Goal: Task Accomplishment & Management: Manage account settings

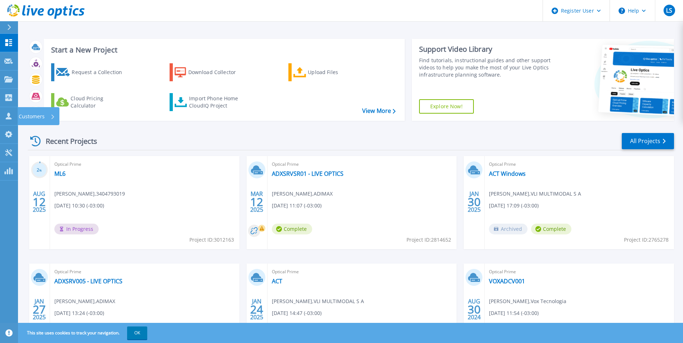
click at [10, 110] on link "Customers Customers" at bounding box center [9, 116] width 18 height 18
click at [646, 9] on button "Help" at bounding box center [632, 11] width 45 height 22
click at [640, 53] on link "Contact Support" at bounding box center [650, 49] width 80 height 18
drag, startPoint x: 26, startPoint y: 117, endPoint x: 49, endPoint y: 136, distance: 29.9
click at [26, 117] on p "Customers" at bounding box center [32, 116] width 26 height 19
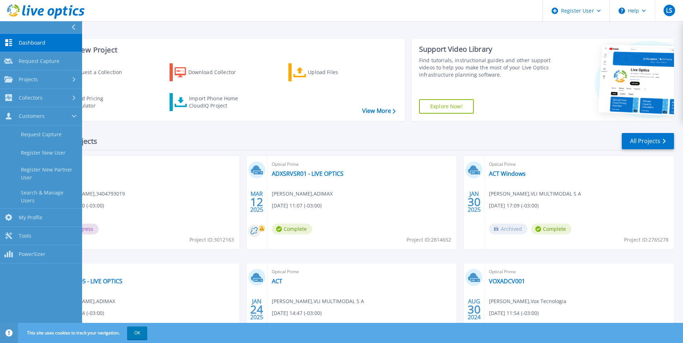
click at [49, 194] on link "Search & Manage Users" at bounding box center [41, 196] width 82 height 23
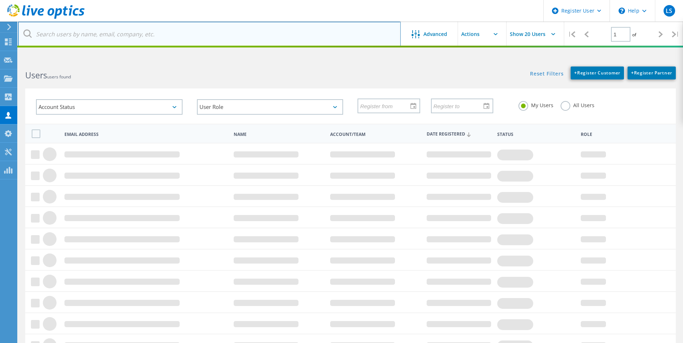
click at [131, 37] on input "text" at bounding box center [209, 34] width 383 height 25
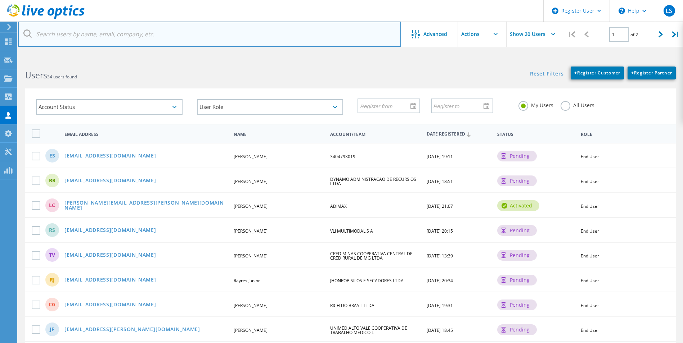
click at [353, 35] on input "text" at bounding box center [209, 34] width 383 height 25
type input "[EMAIL_ADDRESS][DOMAIN_NAME]"
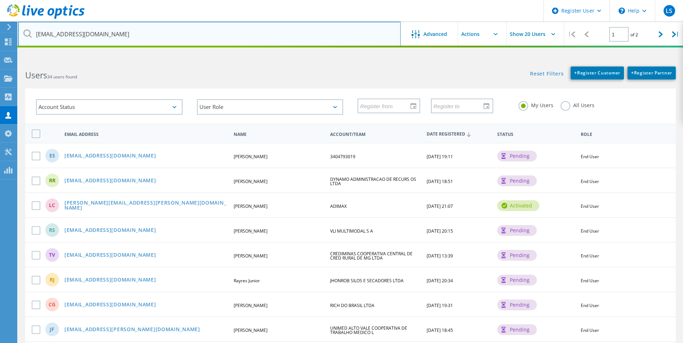
drag, startPoint x: 142, startPoint y: 33, endPoint x: 23, endPoint y: 38, distance: 119.2
click at [23, 38] on input "[EMAIL_ADDRESS][DOMAIN_NAME]" at bounding box center [209, 34] width 383 height 25
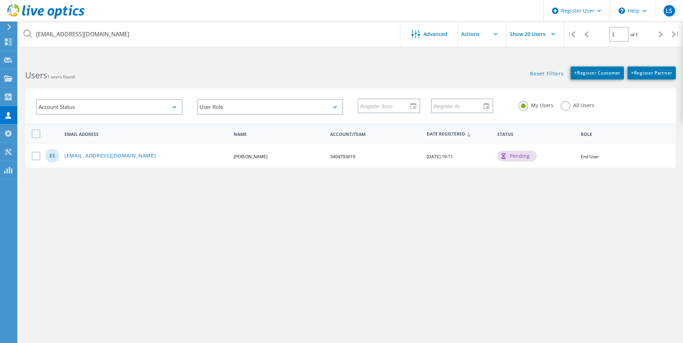
click at [302, 200] on div "esantossilva@acciona.com Advanced Show 20 Users | 1 of 1 | Email Address First …" at bounding box center [350, 203] width 665 height 289
click at [122, 156] on link "[EMAIL_ADDRESS][DOMAIN_NAME]" at bounding box center [110, 156] width 92 height 6
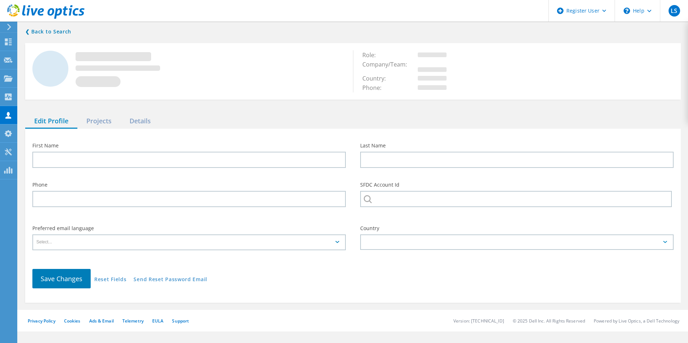
type input "Evertton"
type input "Silva"
type input "3404793019"
type input "Português"
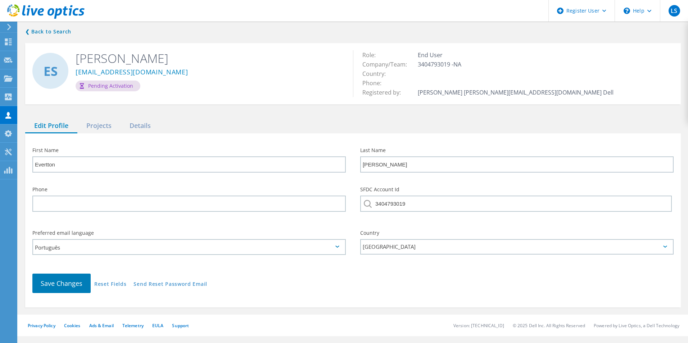
click at [180, 280] on div "Save Changes Reset Fields Send Reset Password Email" at bounding box center [353, 284] width 656 height 34
click at [195, 285] on link "Send Reset Password Email" at bounding box center [171, 285] width 74 height 6
drag, startPoint x: 135, startPoint y: 72, endPoint x: 157, endPoint y: 93, distance: 30.0
click at [135, 72] on link "[EMAIL_ADDRESS][DOMAIN_NAME]" at bounding box center [132, 73] width 113 height 8
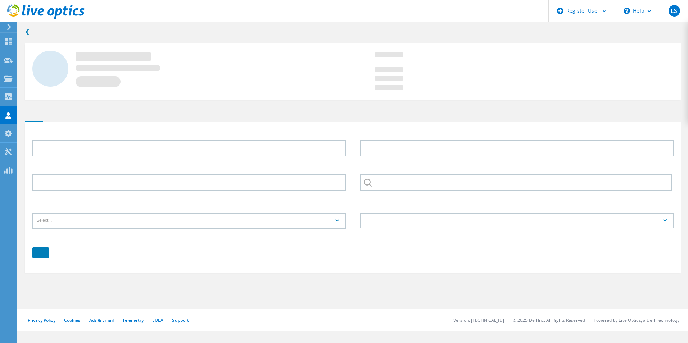
type input "Evertton"
type input "[PERSON_NAME]"
type input "3404793019"
type input "Português"
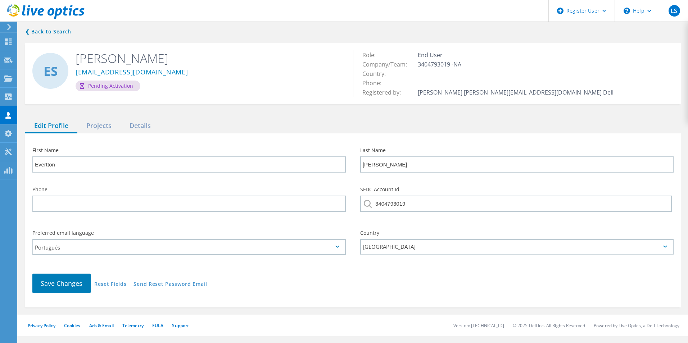
click at [108, 121] on div "Projects" at bounding box center [98, 126] width 43 height 15
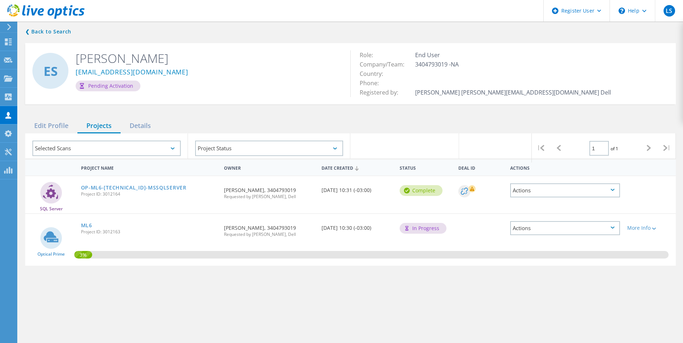
click at [91, 225] on link "ML6" at bounding box center [86, 225] width 11 height 5
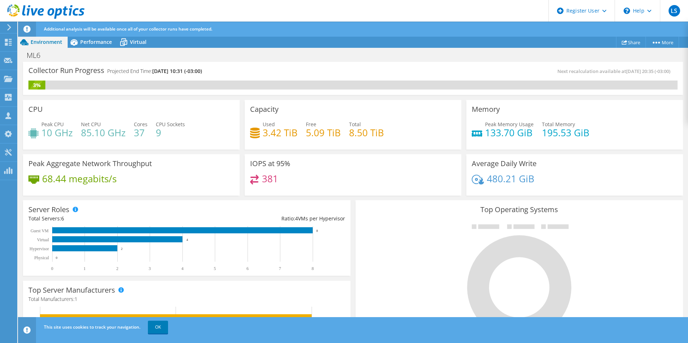
scroll to position [72, 0]
click at [161, 325] on link "OK" at bounding box center [158, 327] width 20 height 13
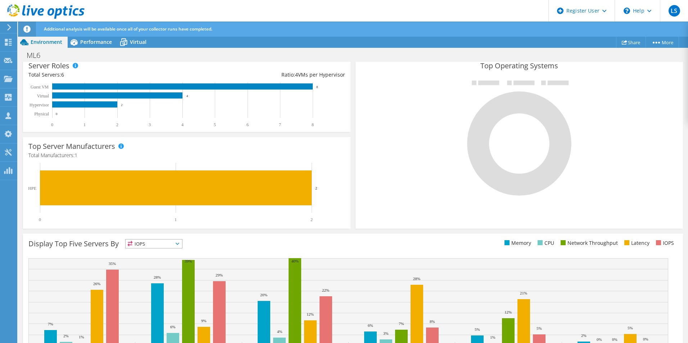
scroll to position [0, 0]
